Goal: Task Accomplishment & Management: Manage account settings

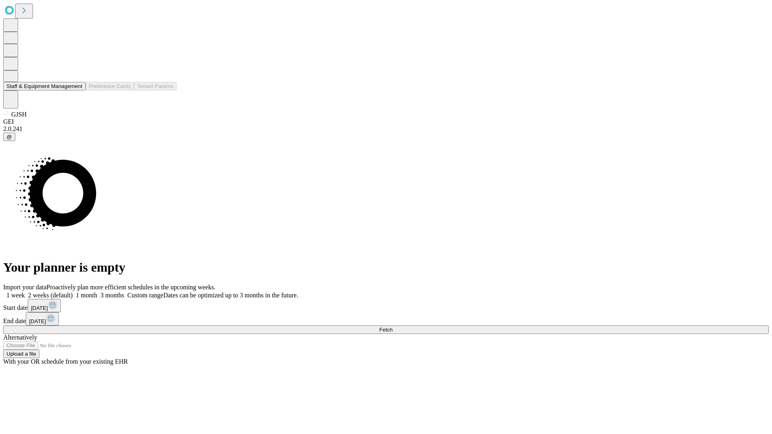
click at [75, 90] on button "Staff & Equipment Management" at bounding box center [44, 86] width 82 height 8
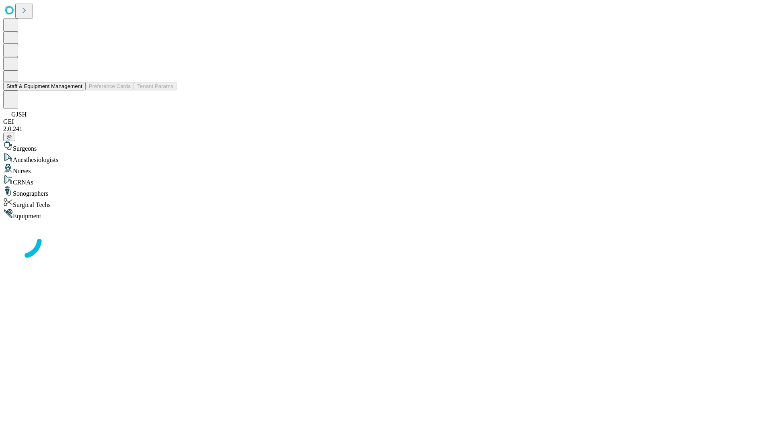
click at [77, 90] on button "Staff & Equipment Management" at bounding box center [44, 86] width 82 height 8
